Goal: Information Seeking & Learning: Learn about a topic

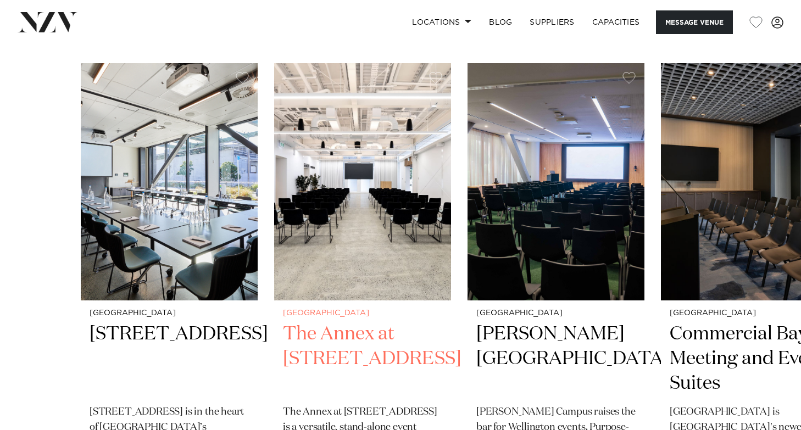
scroll to position [1616, 0]
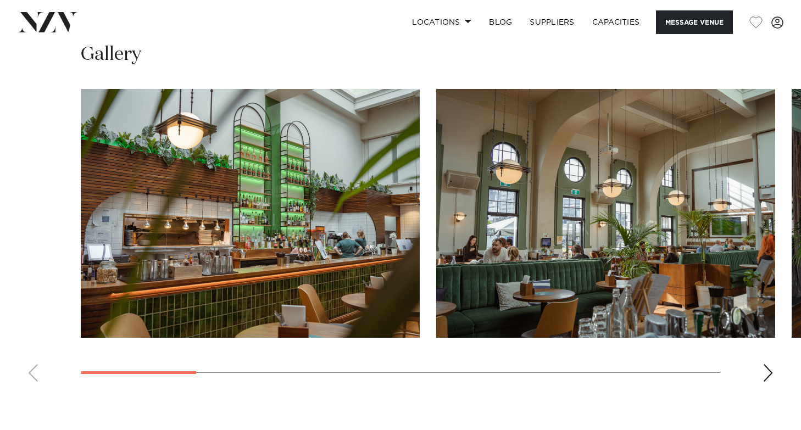
scroll to position [960, 0]
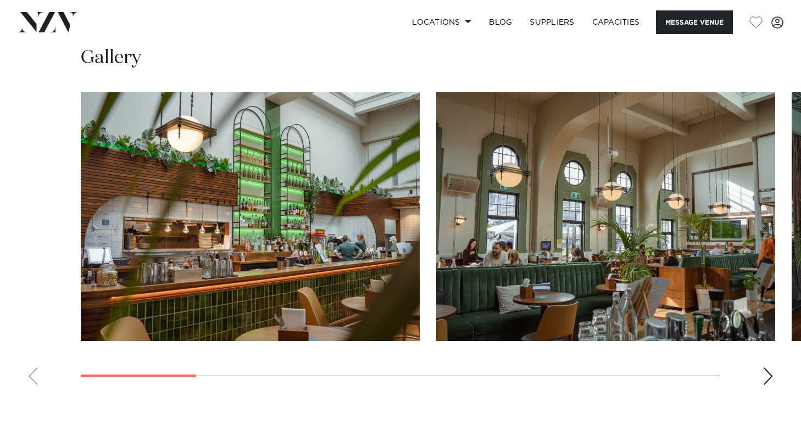
click at [766, 371] on div "Next slide" at bounding box center [767, 376] width 11 height 18
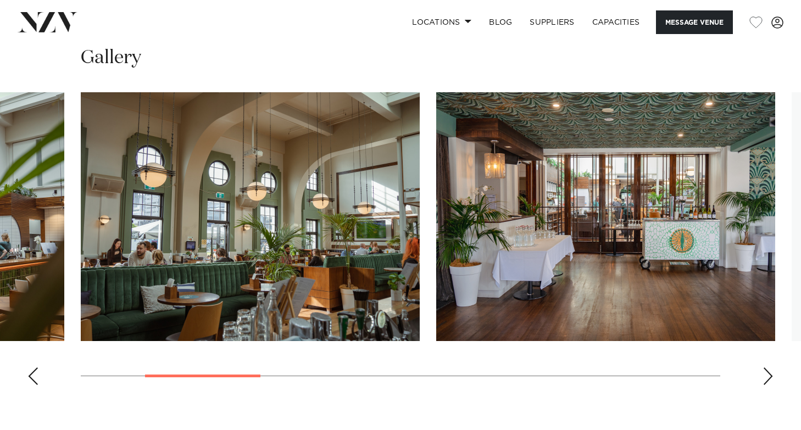
click at [766, 371] on div "Next slide" at bounding box center [767, 376] width 11 height 18
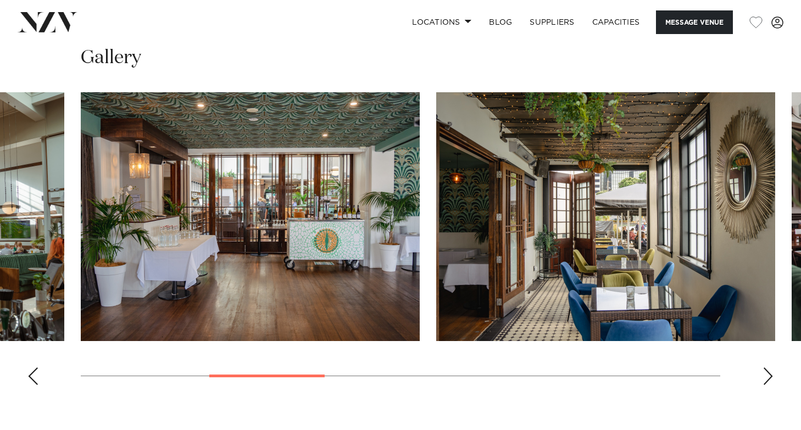
click at [766, 371] on div "Next slide" at bounding box center [767, 376] width 11 height 18
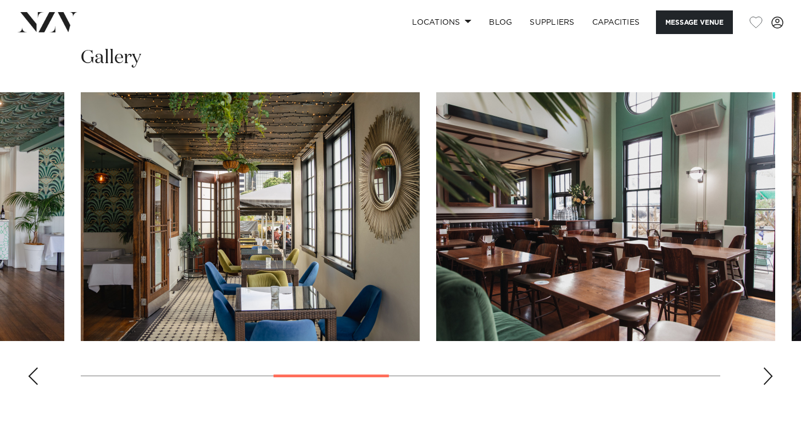
click at [766, 371] on div "Next slide" at bounding box center [767, 376] width 11 height 18
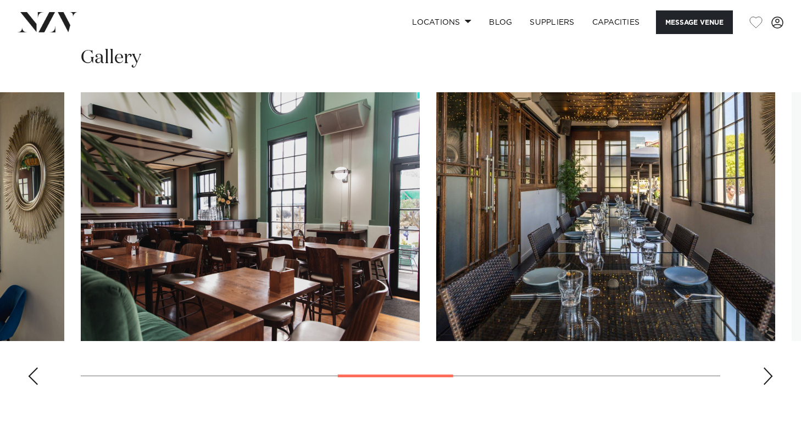
click at [766, 371] on div "Next slide" at bounding box center [767, 376] width 11 height 18
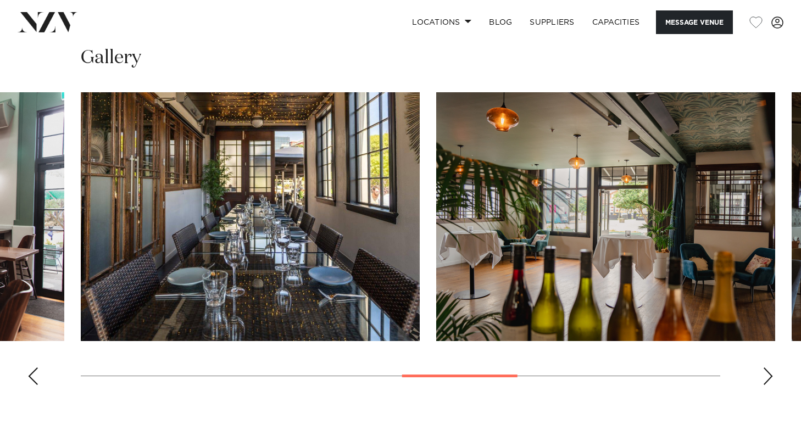
click at [766, 371] on div "Next slide" at bounding box center [767, 376] width 11 height 18
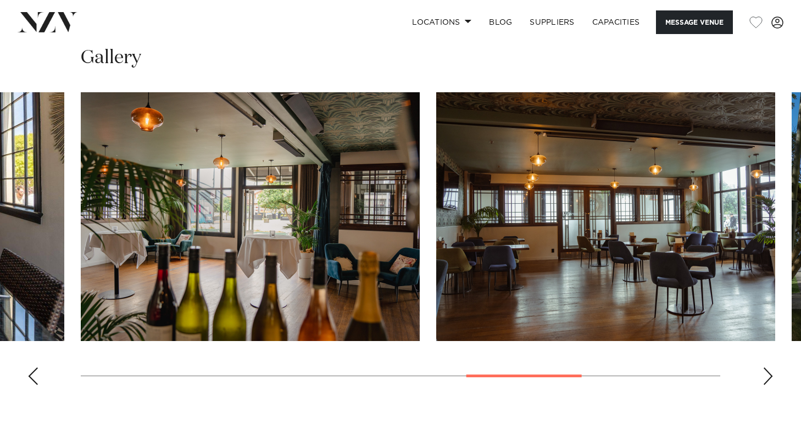
click at [766, 371] on div "Next slide" at bounding box center [767, 376] width 11 height 18
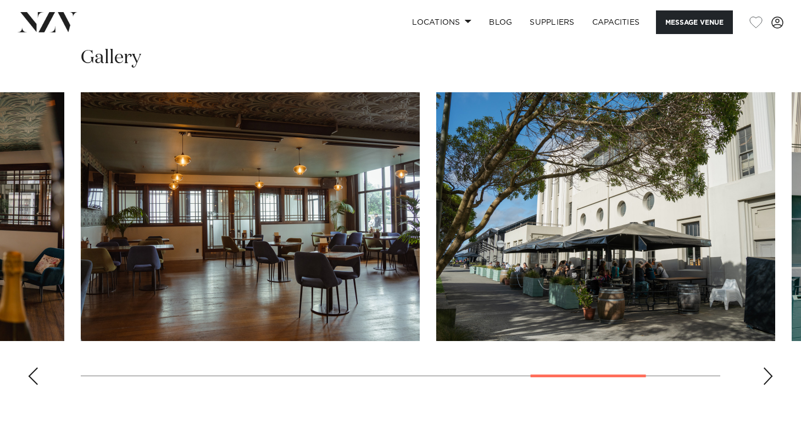
click at [766, 371] on div "Next slide" at bounding box center [767, 376] width 11 height 18
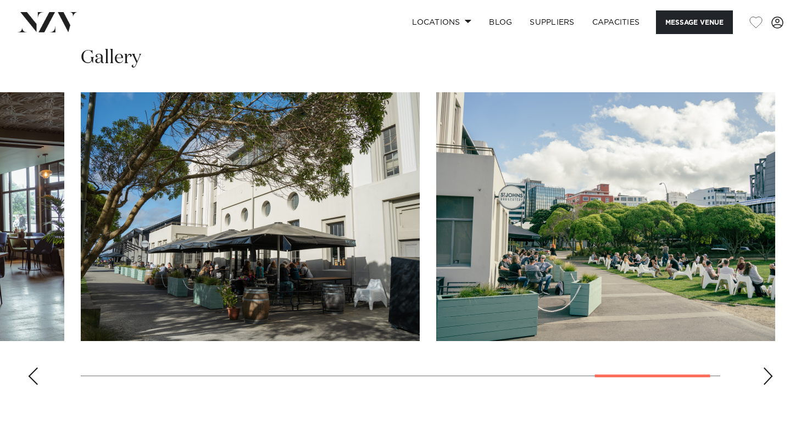
click at [766, 371] on div "Next slide" at bounding box center [767, 376] width 11 height 18
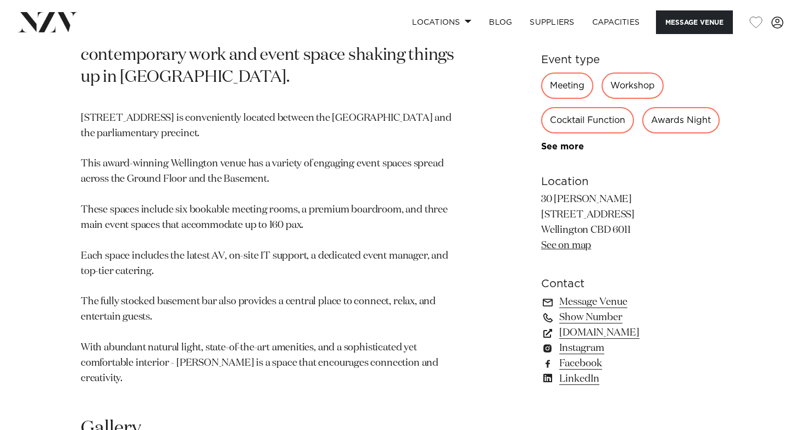
scroll to position [631, 0]
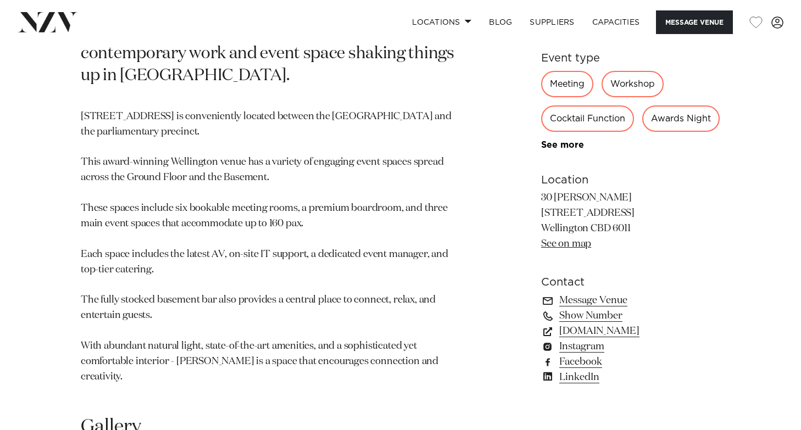
click at [560, 105] on div "Cocktail Function" at bounding box center [587, 118] width 93 height 26
click at [604, 105] on div "Cocktail Function" at bounding box center [587, 118] width 93 height 26
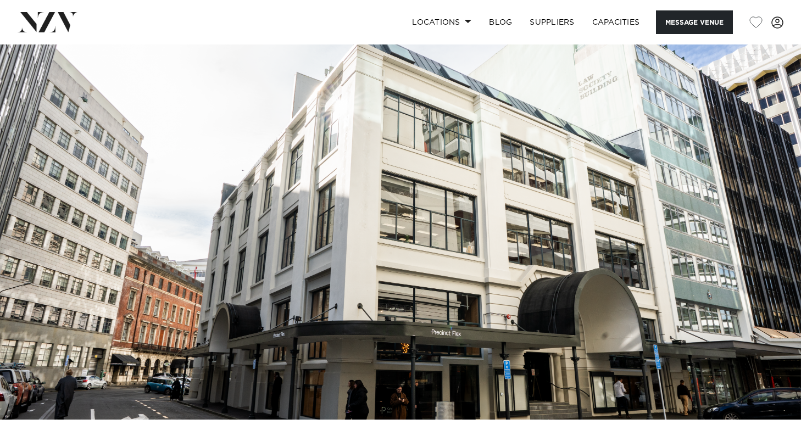
scroll to position [0, 0]
click at [461, 24] on link "Locations" at bounding box center [441, 22] width 77 height 24
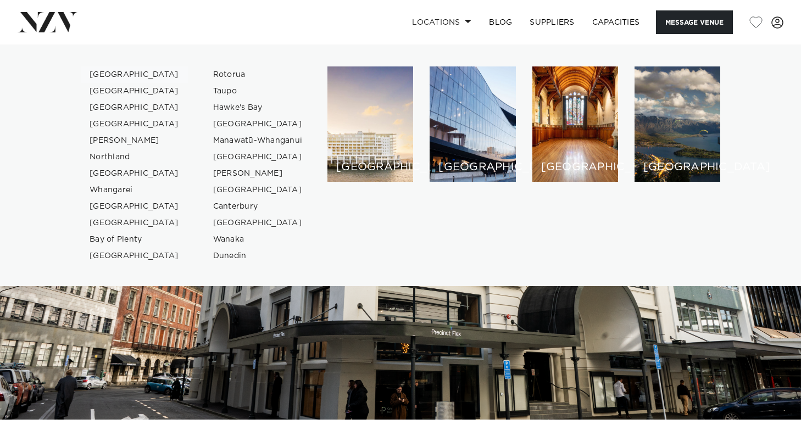
click at [118, 72] on link "[GEOGRAPHIC_DATA]" at bounding box center [134, 74] width 107 height 16
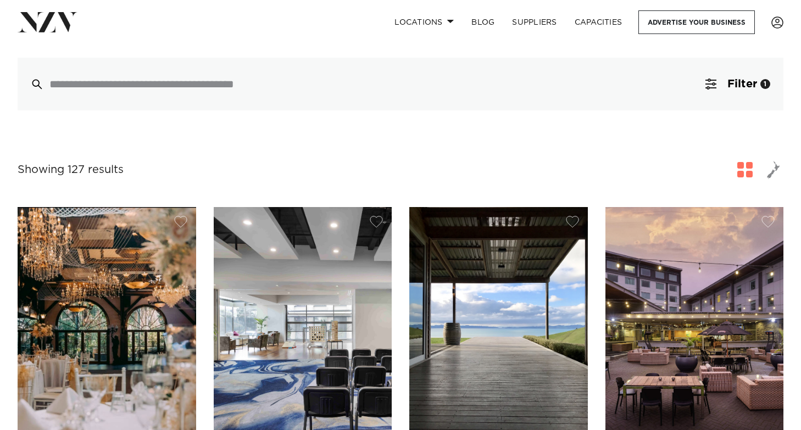
scroll to position [293, 0]
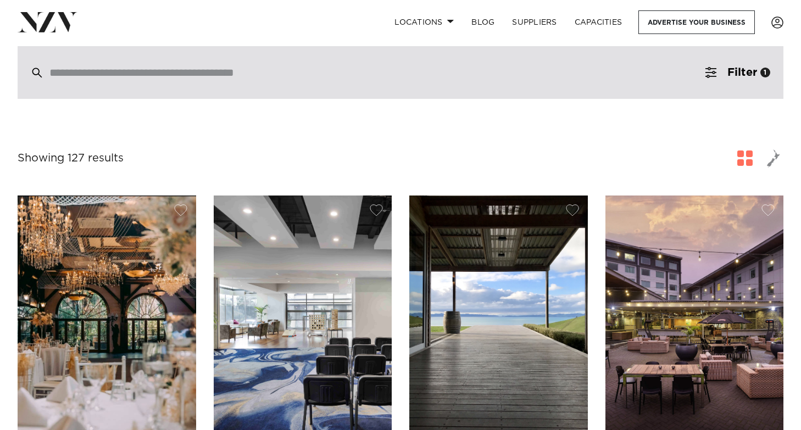
click at [118, 72] on div at bounding box center [400, 72] width 765 height 53
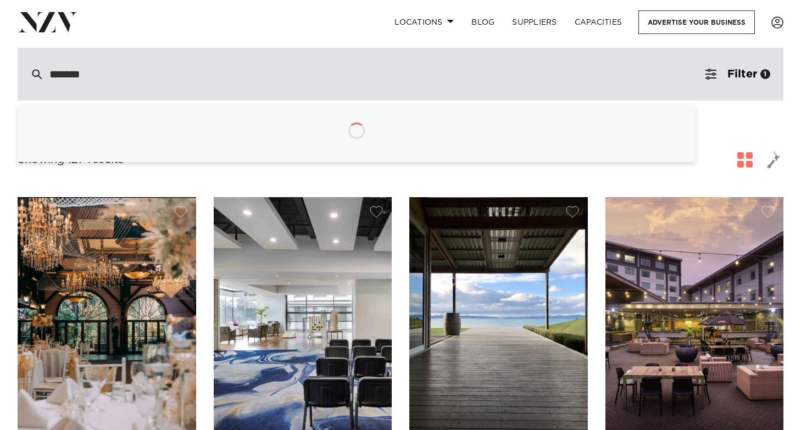
type input "********"
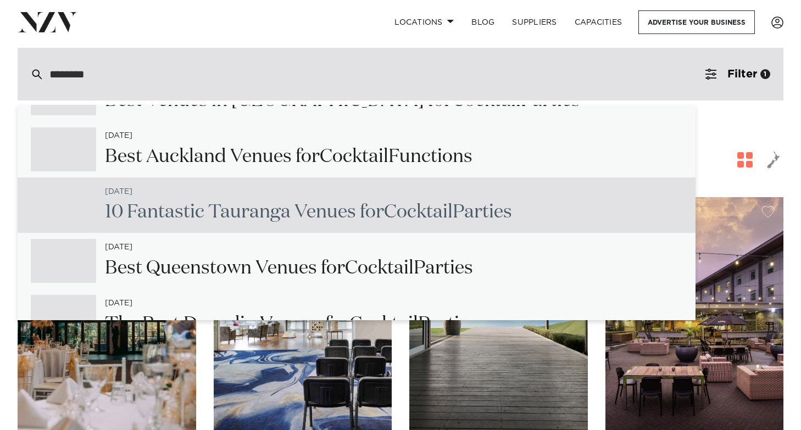
scroll to position [484, 0]
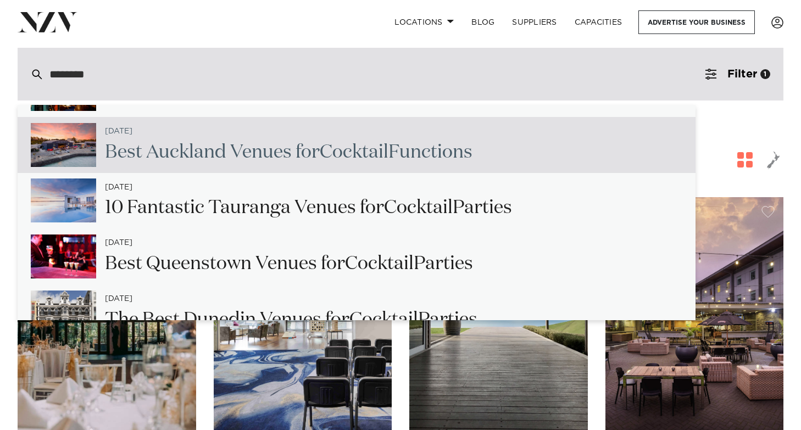
click at [230, 140] on h2 "Best Auckland Venues for Cocktail Functions" at bounding box center [288, 152] width 367 height 25
type input "**********"
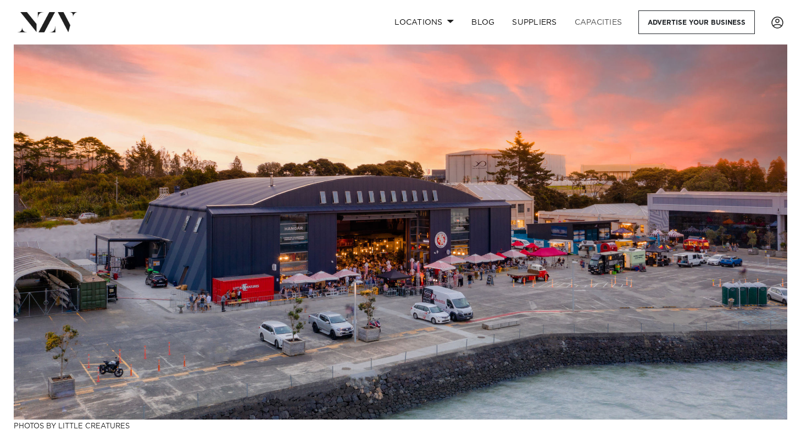
click at [592, 25] on link "Capacities" at bounding box center [598, 22] width 65 height 24
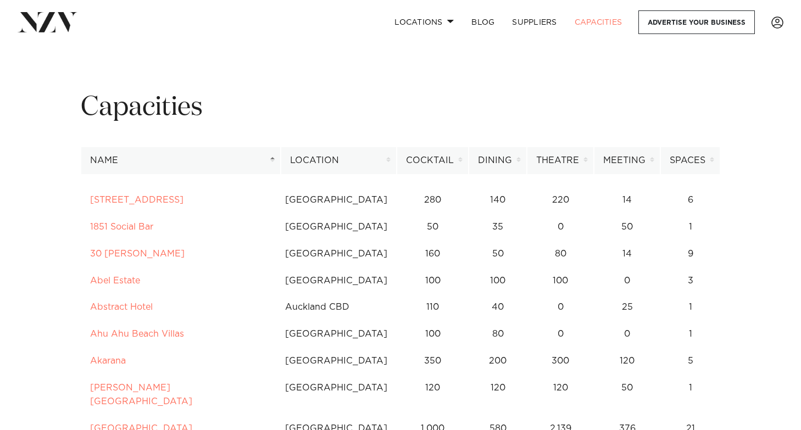
click at [435, 159] on th "Cocktail" at bounding box center [432, 160] width 72 height 27
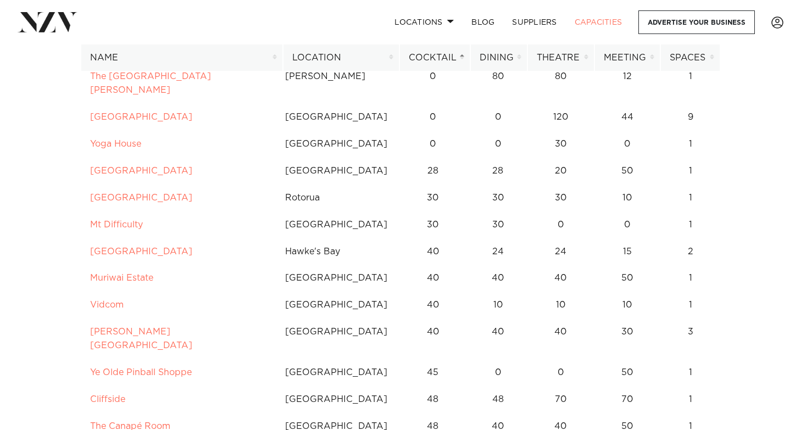
scroll to position [234, 0]
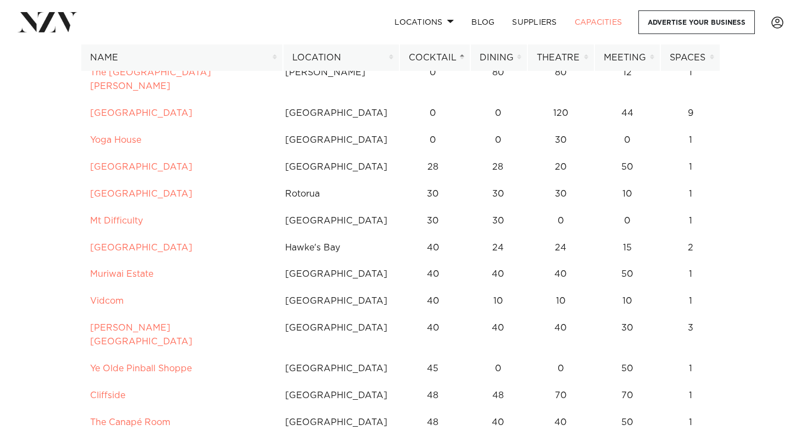
click at [493, 56] on th "Dining" at bounding box center [498, 57] width 57 height 27
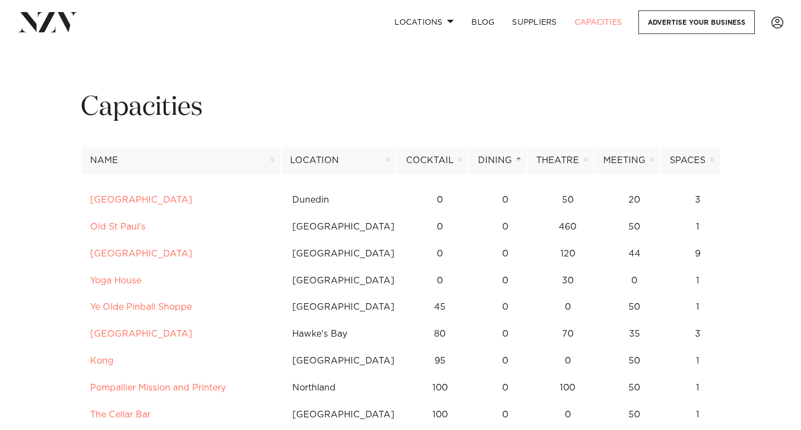
scroll to position [0, 0]
click at [411, 15] on link "Locations" at bounding box center [423, 22] width 77 height 24
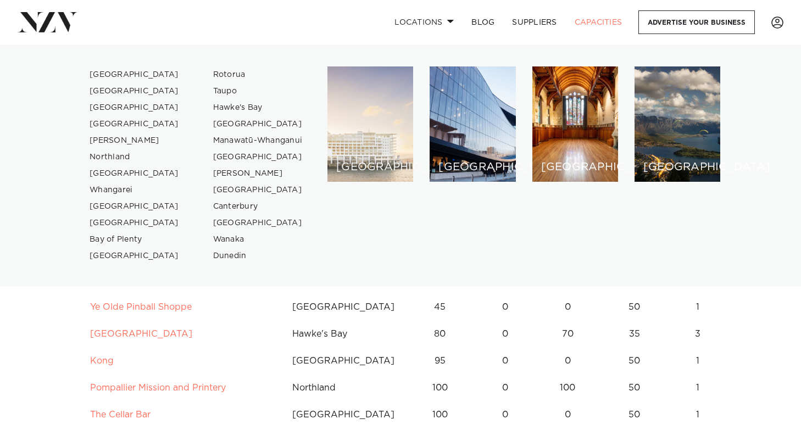
click at [370, 137] on div "[GEOGRAPHIC_DATA]" at bounding box center [370, 123] width 86 height 115
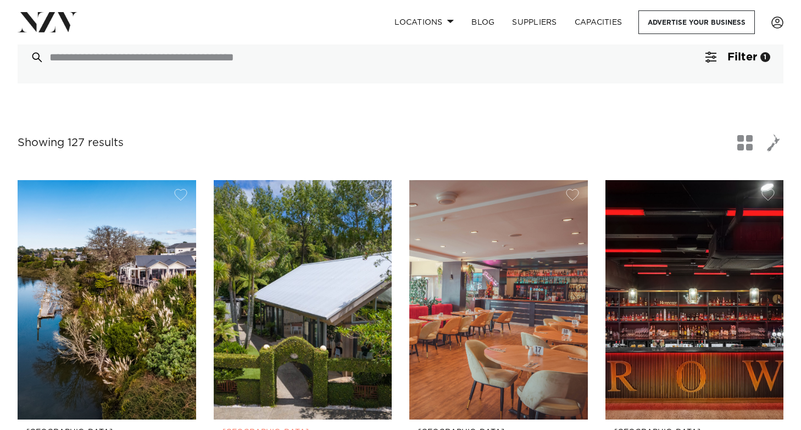
scroll to position [305, 0]
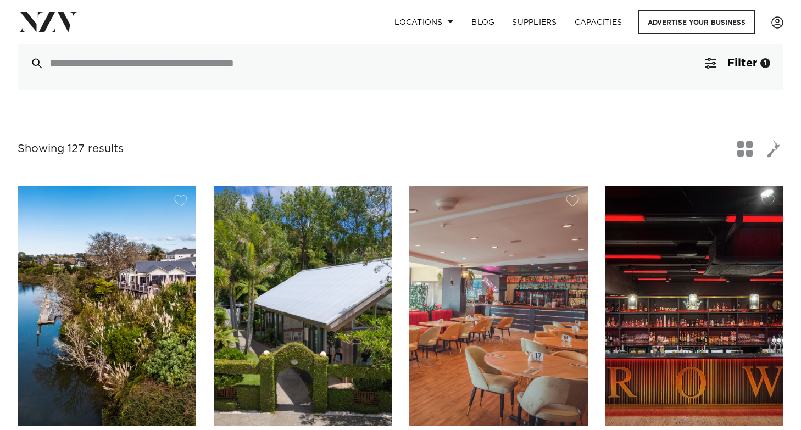
click at [746, 141] on span "button" at bounding box center [744, 148] width 15 height 15
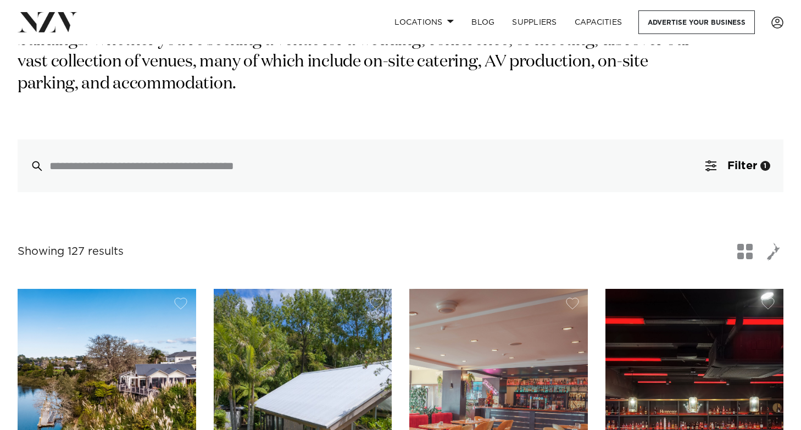
scroll to position [168, 0]
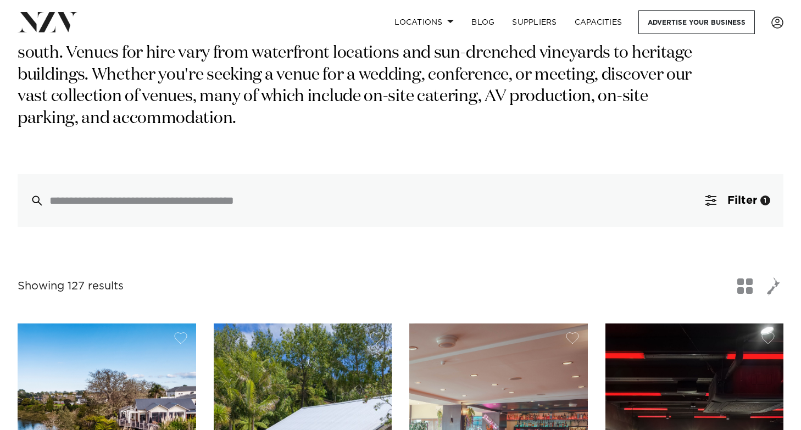
click at [773, 277] on span "button" at bounding box center [773, 286] width 13 height 19
click at [774, 277] on span "button" at bounding box center [773, 286] width 13 height 19
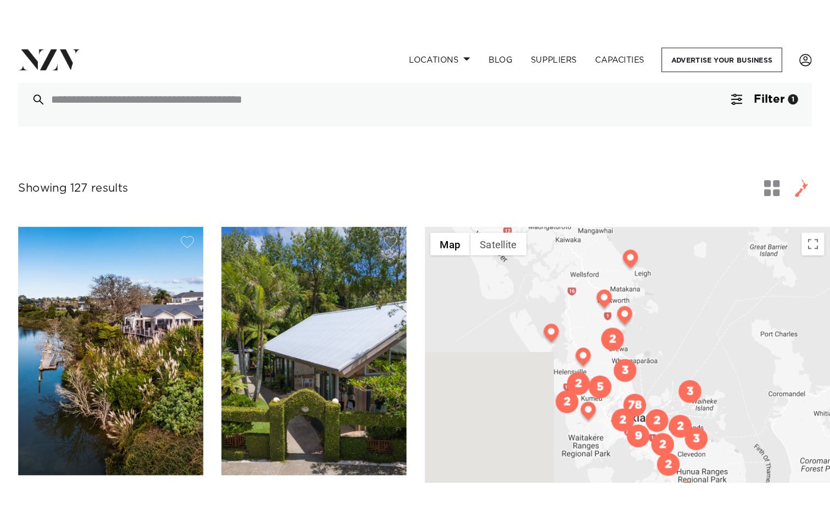
scroll to position [334, 0]
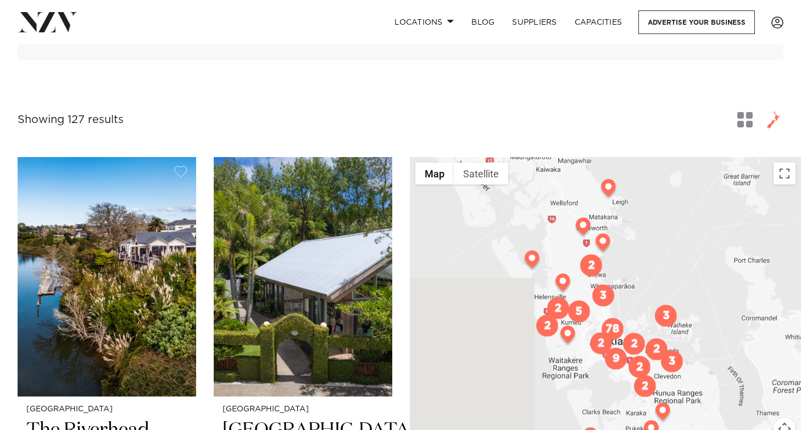
click at [636, 290] on div at bounding box center [605, 325] width 391 height 336
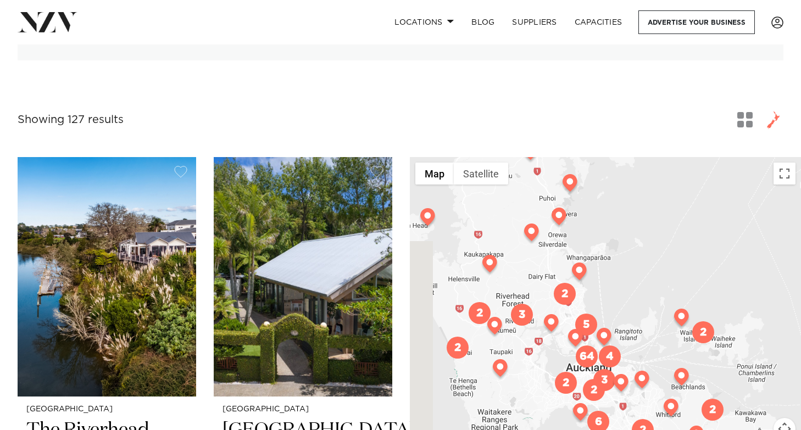
click at [622, 288] on div at bounding box center [605, 325] width 391 height 336
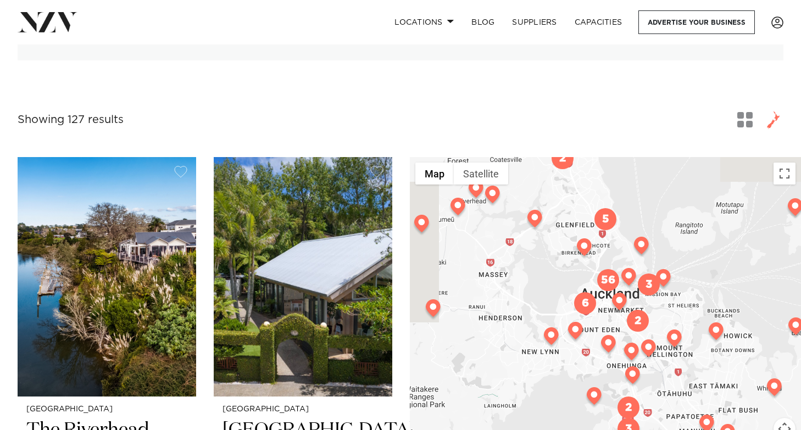
drag, startPoint x: 607, startPoint y: 316, endPoint x: 662, endPoint y: 185, distance: 142.5
click at [662, 185] on div at bounding box center [605, 325] width 391 height 336
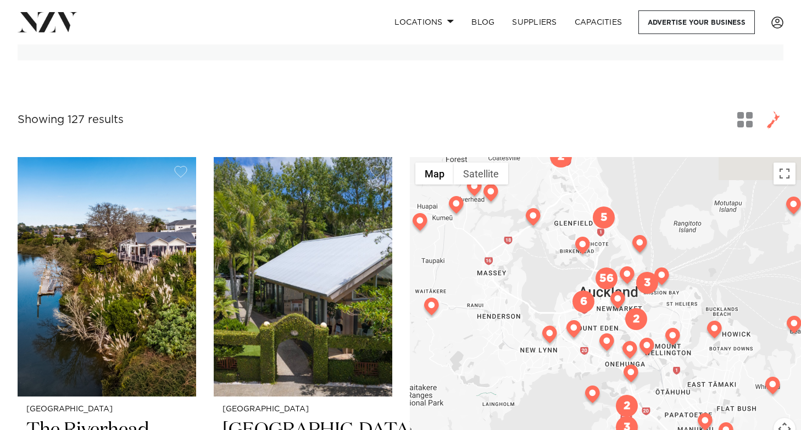
click at [614, 236] on div at bounding box center [605, 325] width 391 height 336
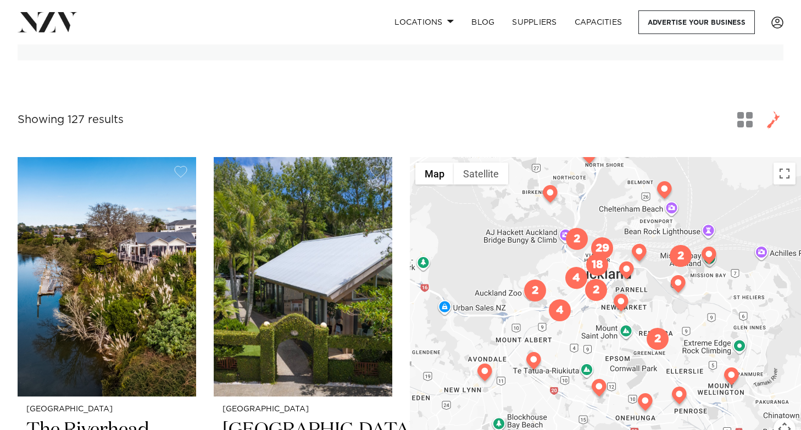
drag, startPoint x: 625, startPoint y: 258, endPoint x: 625, endPoint y: 206, distance: 51.6
click at [625, 206] on div at bounding box center [605, 325] width 391 height 336
click at [625, 227] on div at bounding box center [605, 325] width 391 height 336
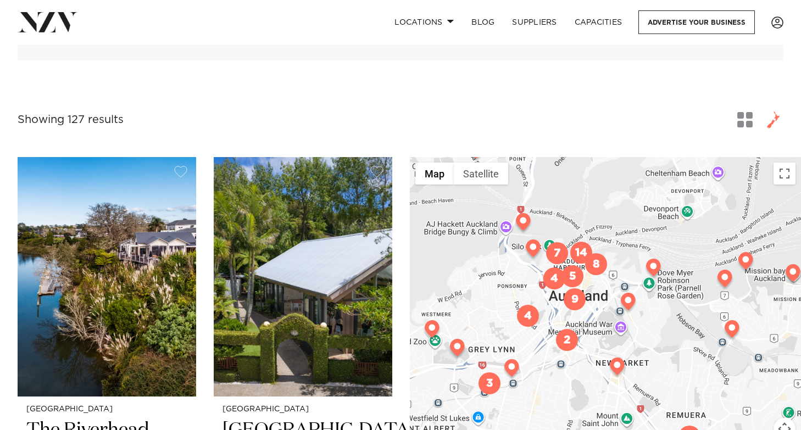
click at [592, 261] on div at bounding box center [605, 325] width 391 height 336
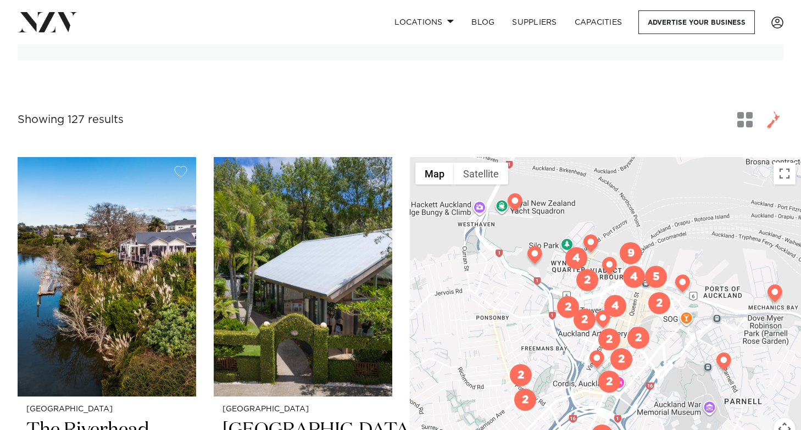
drag, startPoint x: 544, startPoint y: 234, endPoint x: 605, endPoint y: 264, distance: 68.0
click at [605, 264] on div at bounding box center [605, 325] width 391 height 336
click at [558, 254] on div at bounding box center [605, 325] width 391 height 336
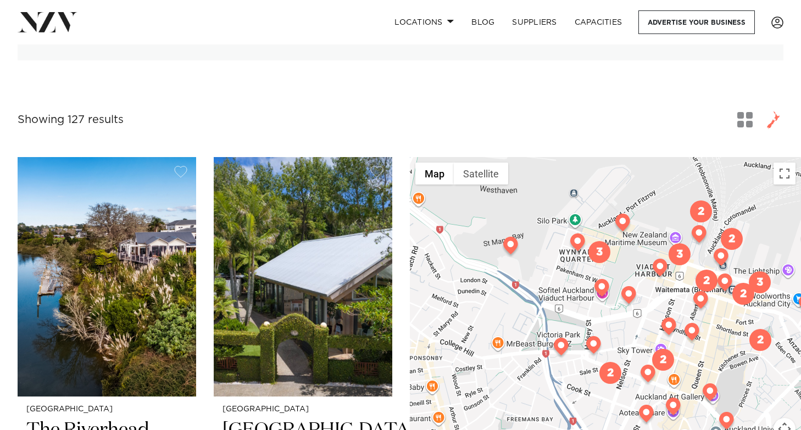
click at [605, 241] on img "3" at bounding box center [599, 252] width 22 height 22
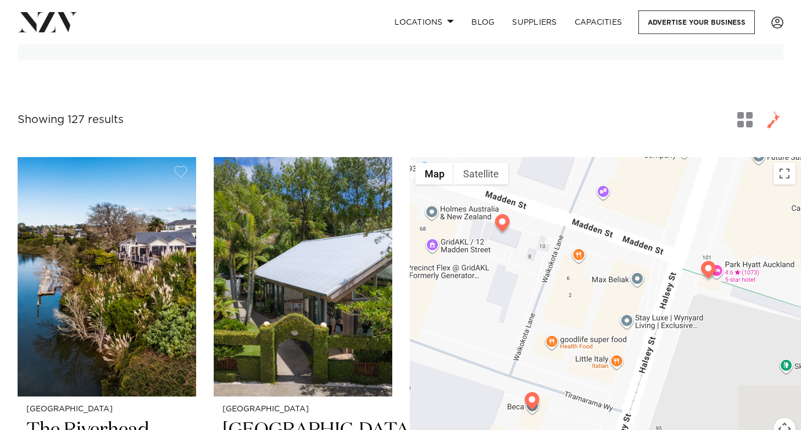
click at [533, 392] on img at bounding box center [531, 403] width 19 height 22
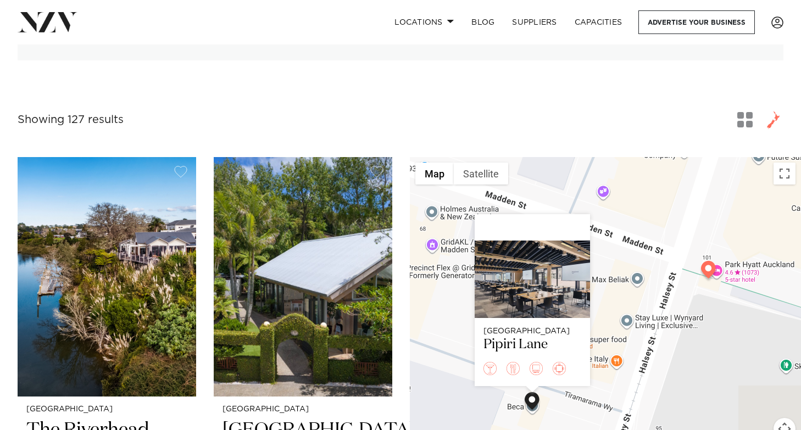
click at [449, 330] on div "Auckland Pipiri Lane" at bounding box center [605, 325] width 391 height 336
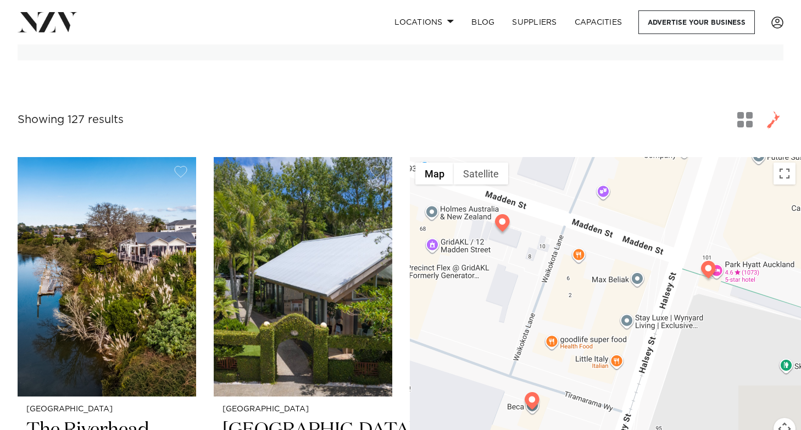
click at [503, 214] on img at bounding box center [502, 225] width 19 height 22
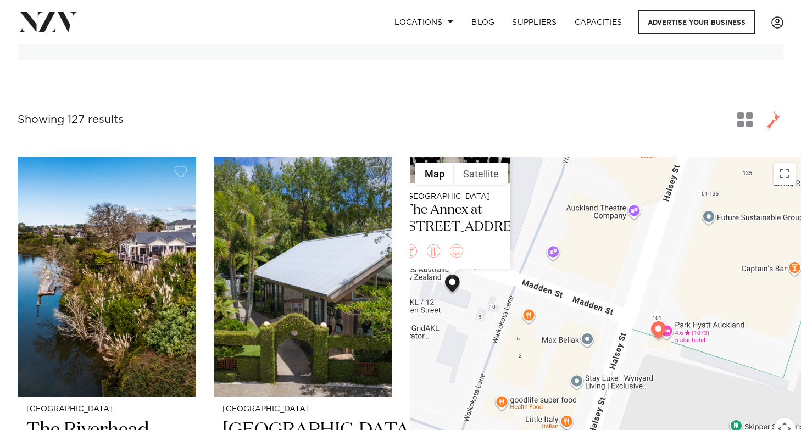
drag, startPoint x: 658, startPoint y: 373, endPoint x: 606, endPoint y: 256, distance: 128.6
click at [606, 256] on div "Auckland The Annex at 10 Madden Street" at bounding box center [605, 325] width 391 height 336
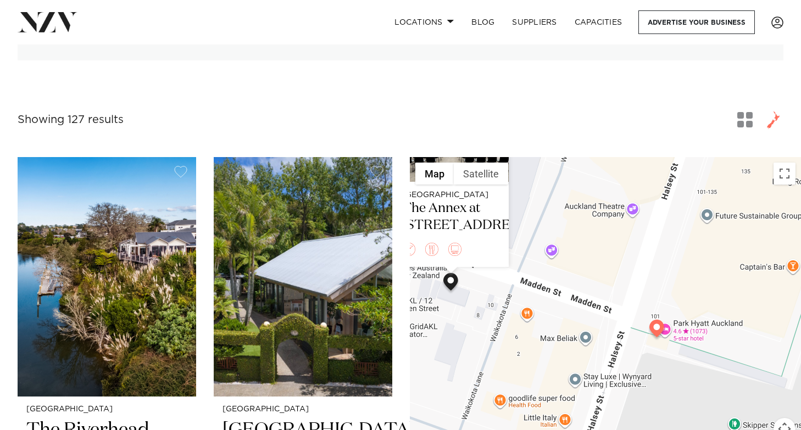
click at [653, 320] on img at bounding box center [656, 331] width 19 height 22
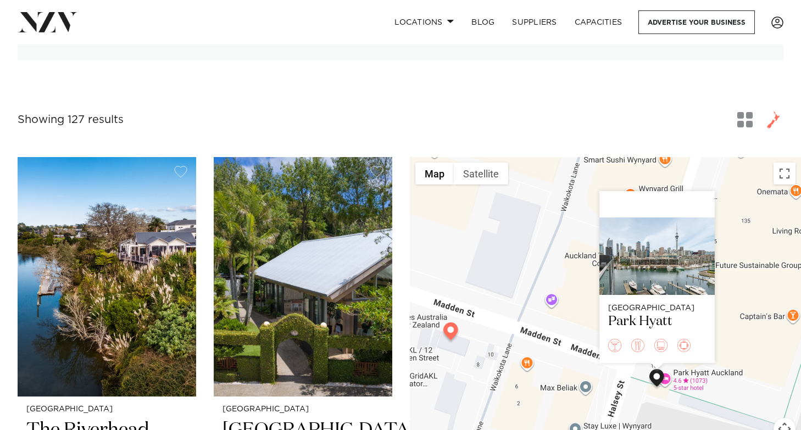
click at [707, 398] on div "Auckland Park Hyatt" at bounding box center [605, 325] width 391 height 336
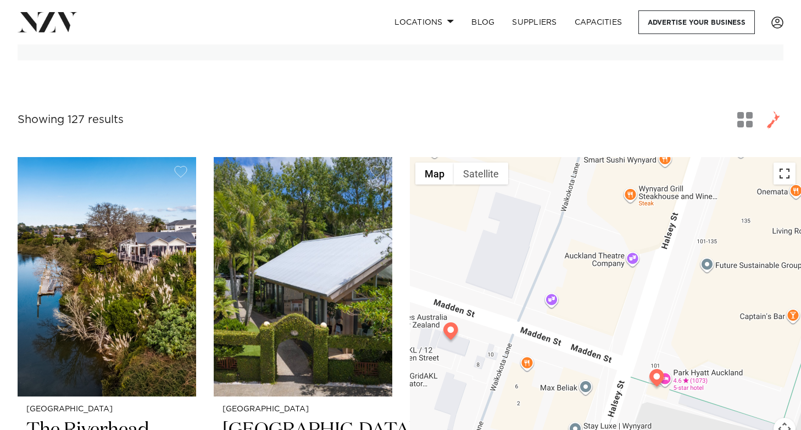
click at [789, 163] on button "Toggle fullscreen view" at bounding box center [784, 174] width 22 height 22
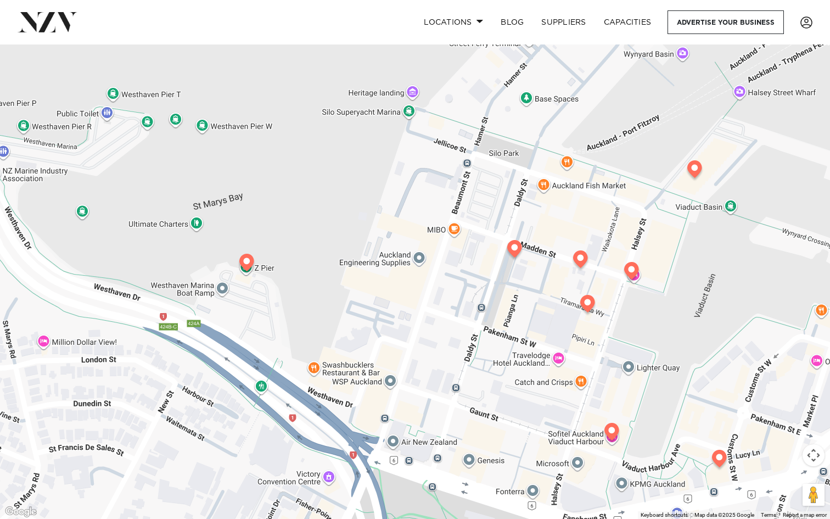
click at [722, 429] on img at bounding box center [719, 461] width 19 height 22
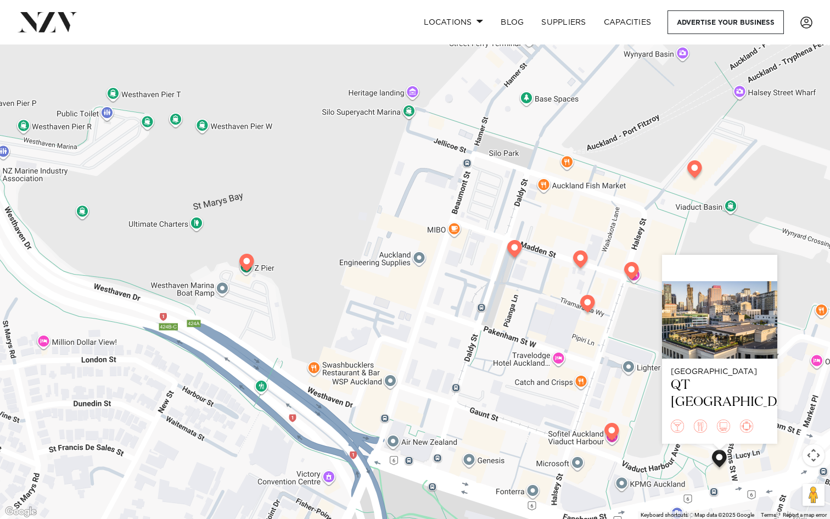
click at [247, 263] on img at bounding box center [246, 265] width 19 height 22
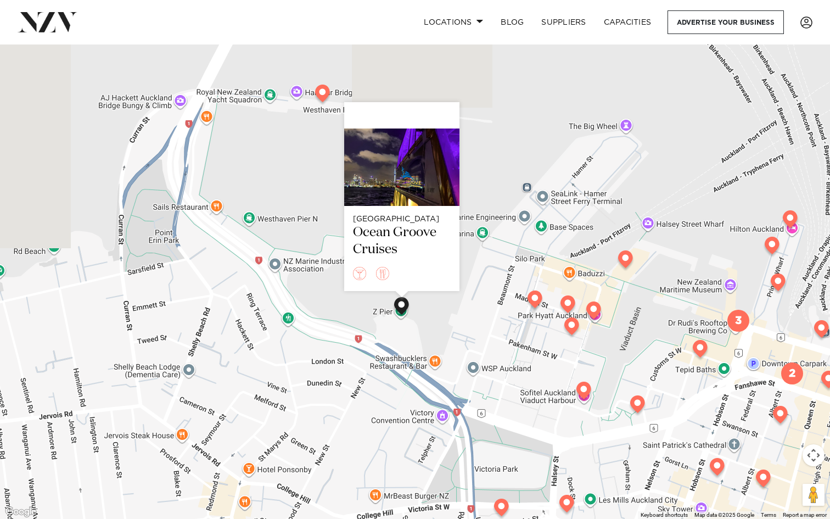
click at [699, 348] on img at bounding box center [700, 351] width 19 height 22
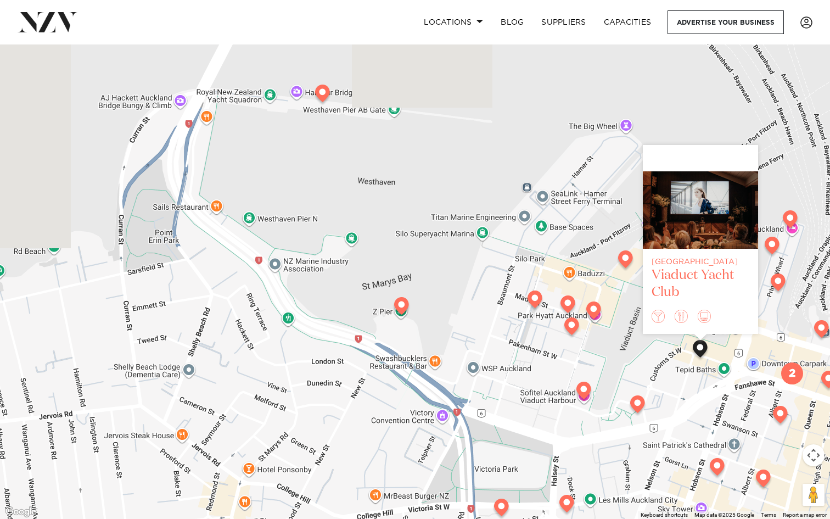
click at [725, 203] on div at bounding box center [700, 209] width 115 height 77
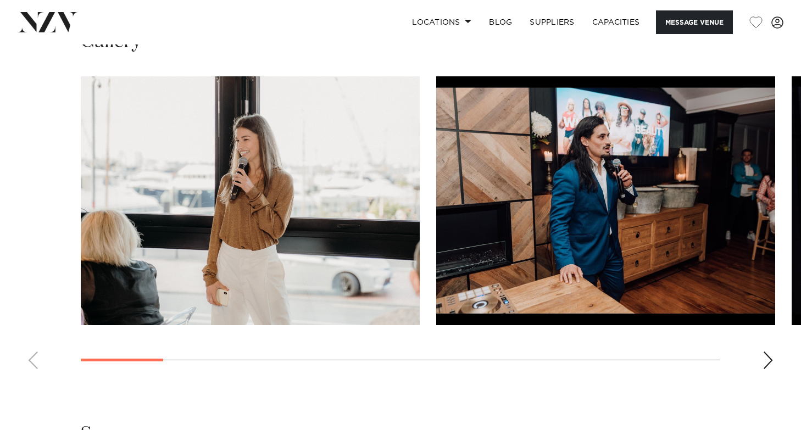
scroll to position [977, 0]
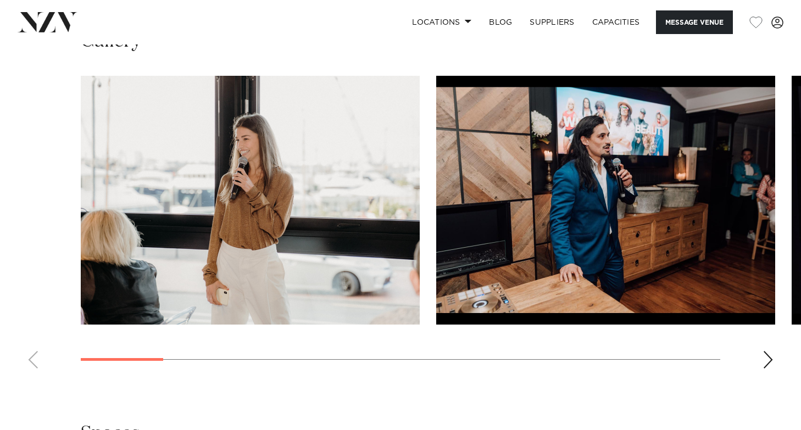
click at [763, 368] on div "Next slide" at bounding box center [767, 360] width 11 height 18
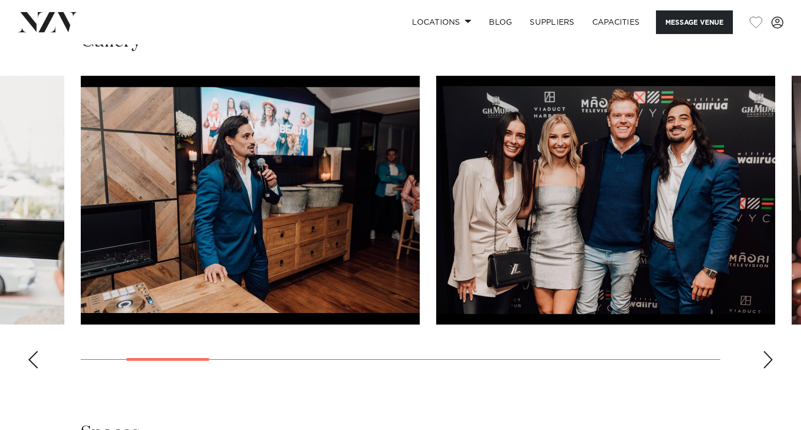
click at [763, 368] on div "Next slide" at bounding box center [767, 360] width 11 height 18
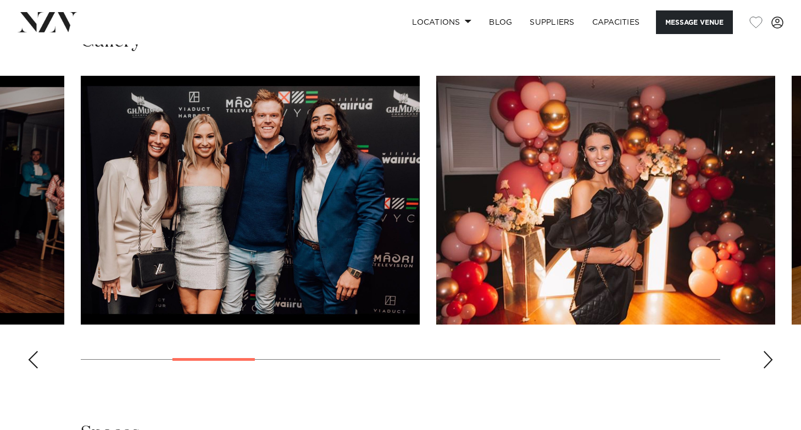
click at [763, 368] on div "Next slide" at bounding box center [767, 360] width 11 height 18
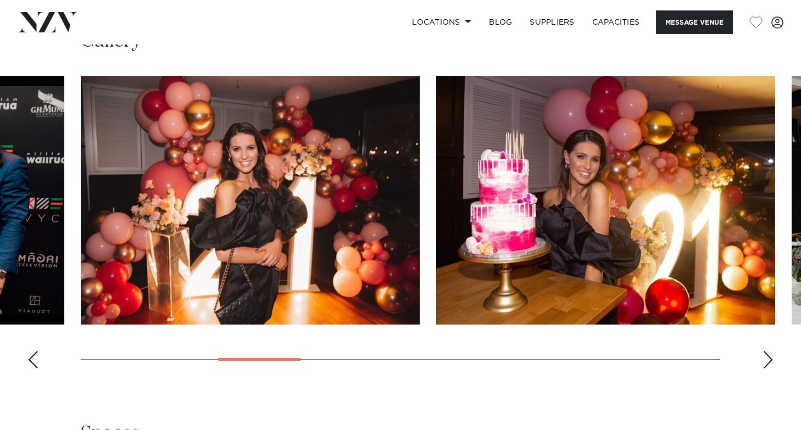
click at [763, 368] on div "Next slide" at bounding box center [767, 360] width 11 height 18
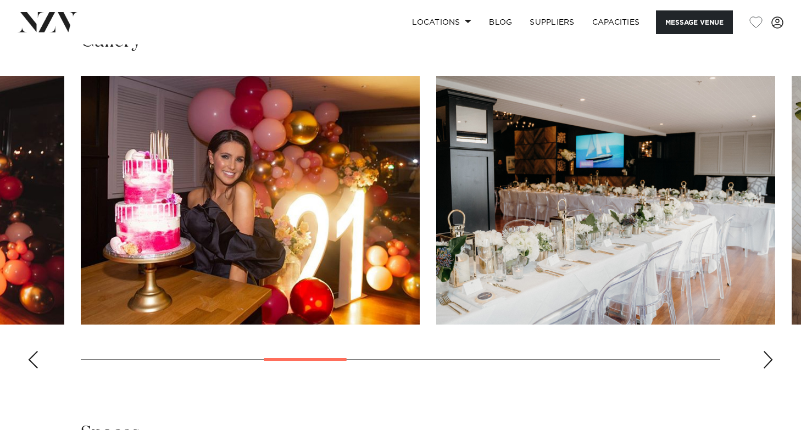
click at [763, 368] on div "Next slide" at bounding box center [767, 360] width 11 height 18
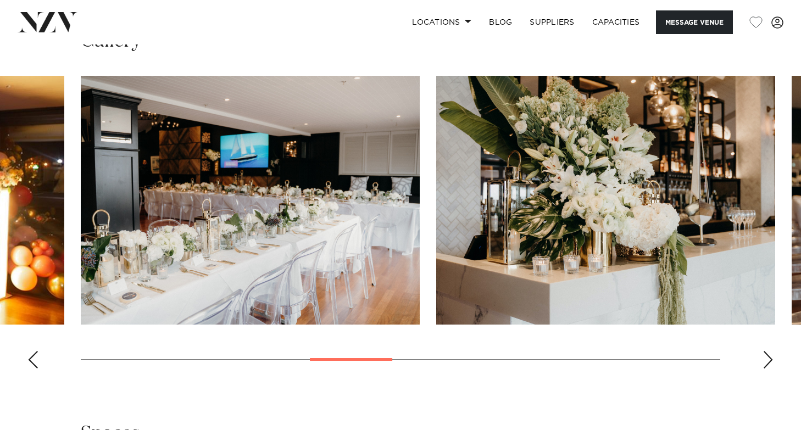
click at [763, 368] on div "Next slide" at bounding box center [767, 360] width 11 height 18
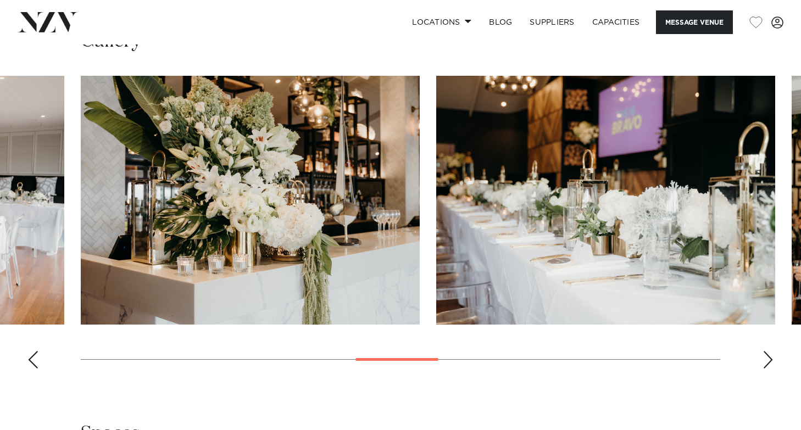
click at [763, 368] on div "Next slide" at bounding box center [767, 360] width 11 height 18
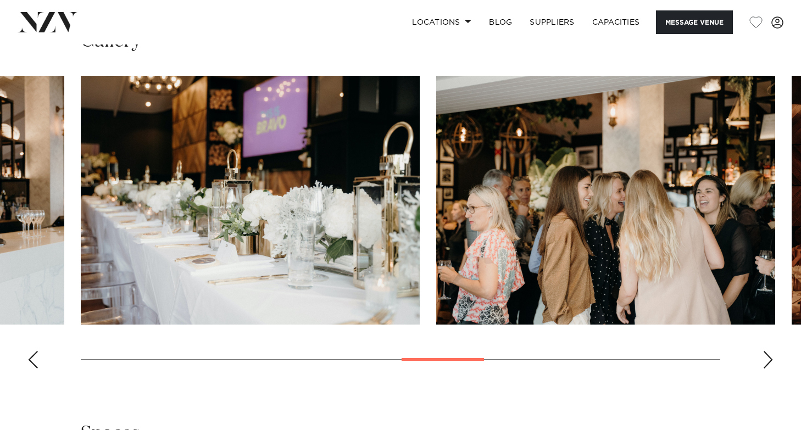
click at [763, 368] on div "Next slide" at bounding box center [767, 360] width 11 height 18
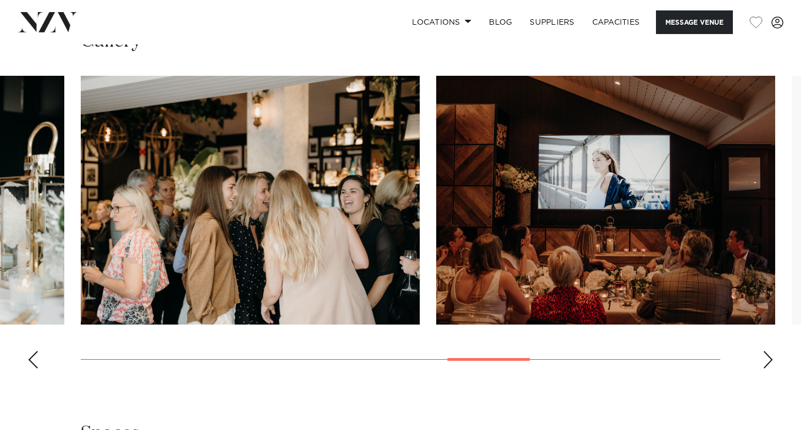
click at [763, 368] on div "Next slide" at bounding box center [767, 360] width 11 height 18
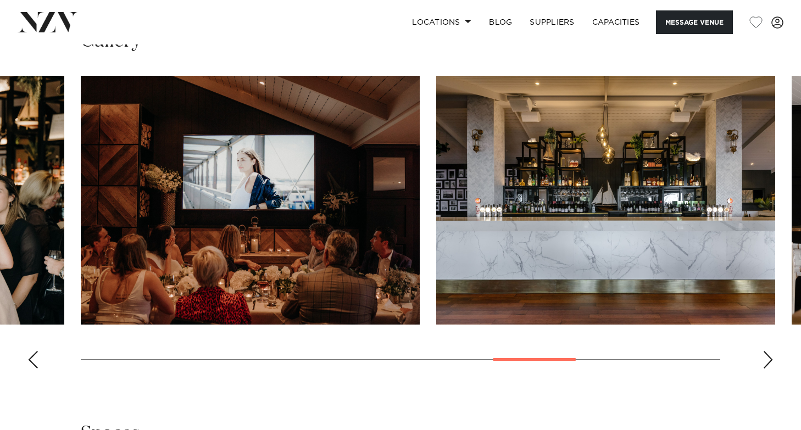
click at [763, 368] on div "Next slide" at bounding box center [767, 360] width 11 height 18
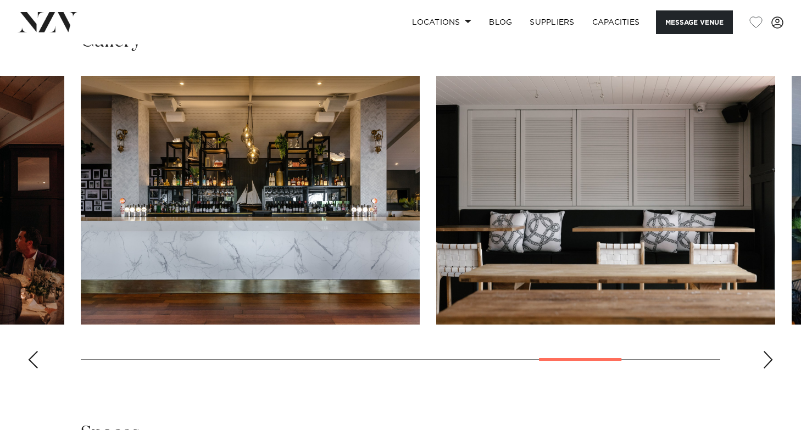
click at [763, 368] on div "Next slide" at bounding box center [767, 360] width 11 height 18
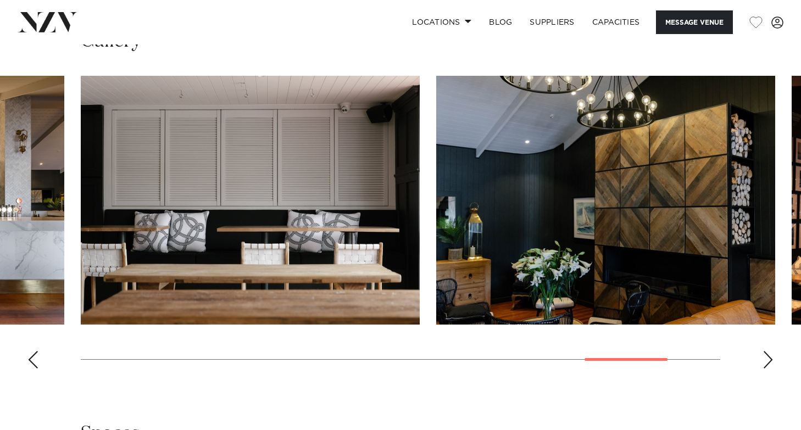
click at [763, 368] on div "Next slide" at bounding box center [767, 360] width 11 height 18
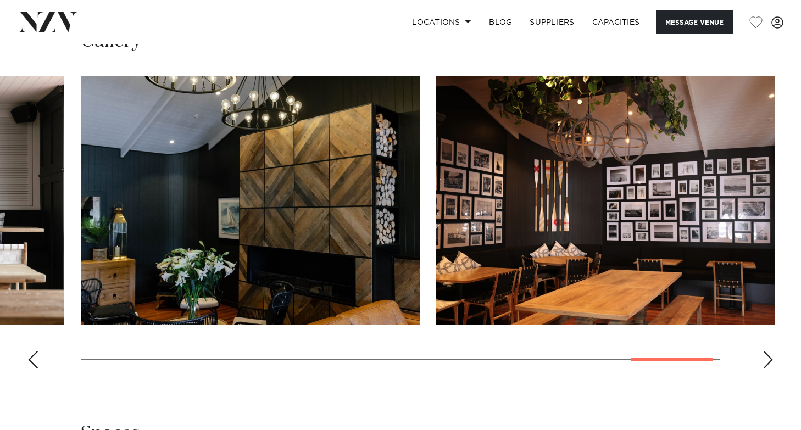
click at [763, 368] on div "Next slide" at bounding box center [767, 360] width 11 height 18
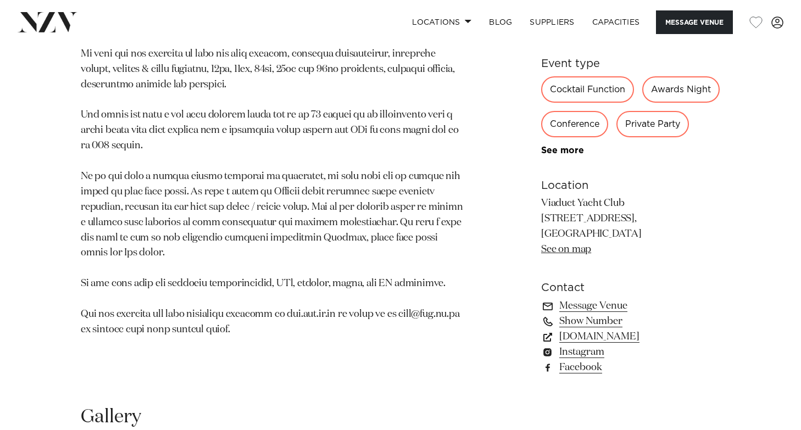
scroll to position [602, 0]
drag, startPoint x: 289, startPoint y: 304, endPoint x: 352, endPoint y: 303, distance: 62.6
click at [352, 303] on p at bounding box center [272, 176] width 382 height 322
copy p "[DOMAIN_NAME]"
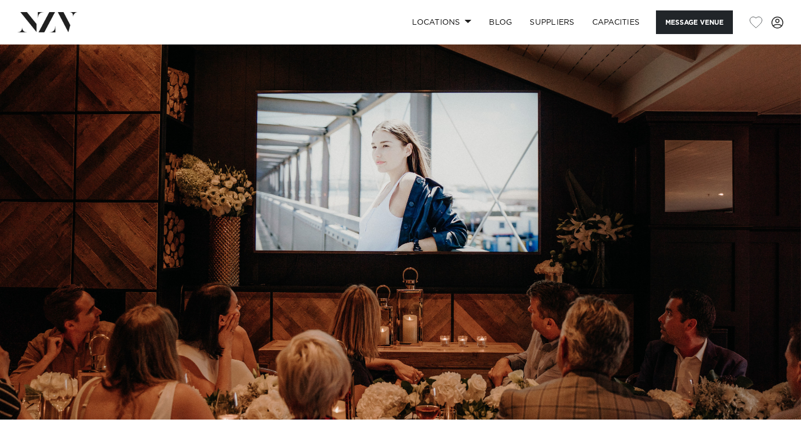
scroll to position [0, 0]
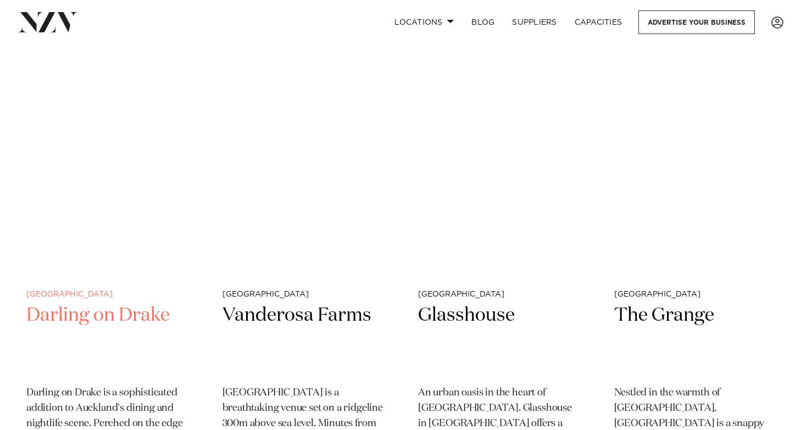
scroll to position [2383, 0]
